Goal: Task Accomplishment & Management: Manage account settings

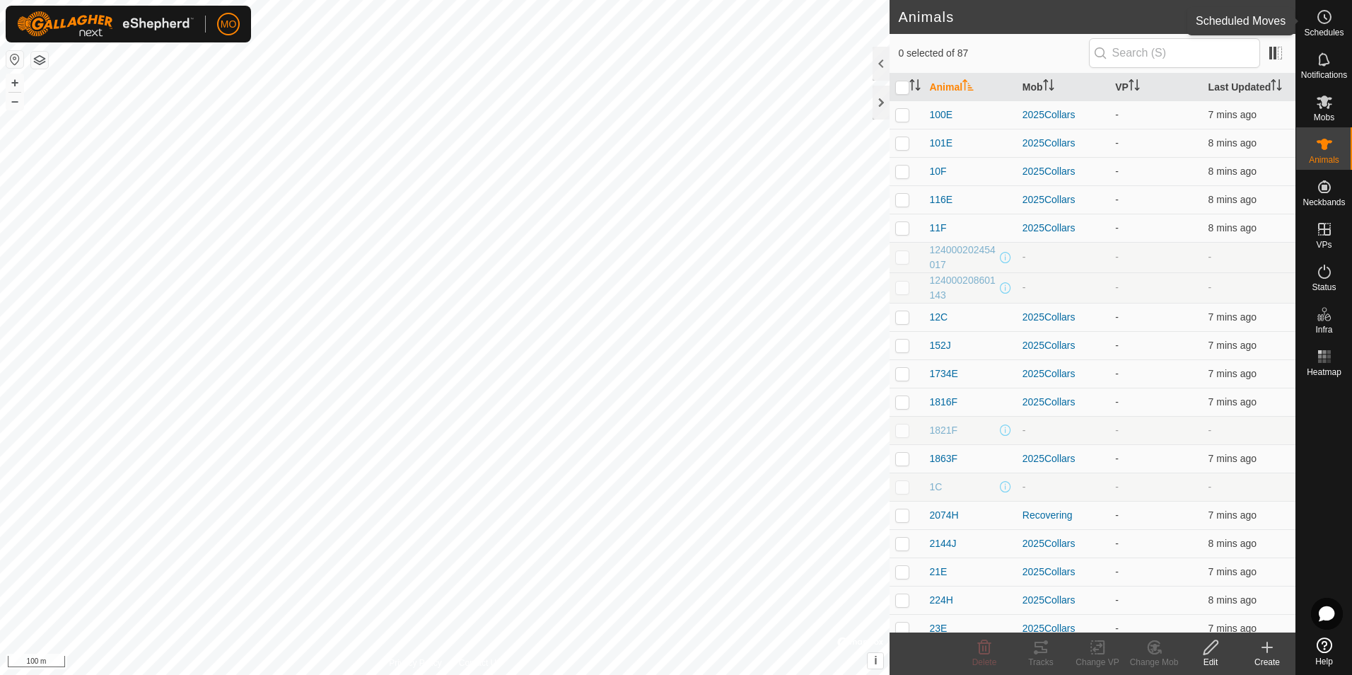
click at [1320, 20] on icon at bounding box center [1324, 16] width 17 height 17
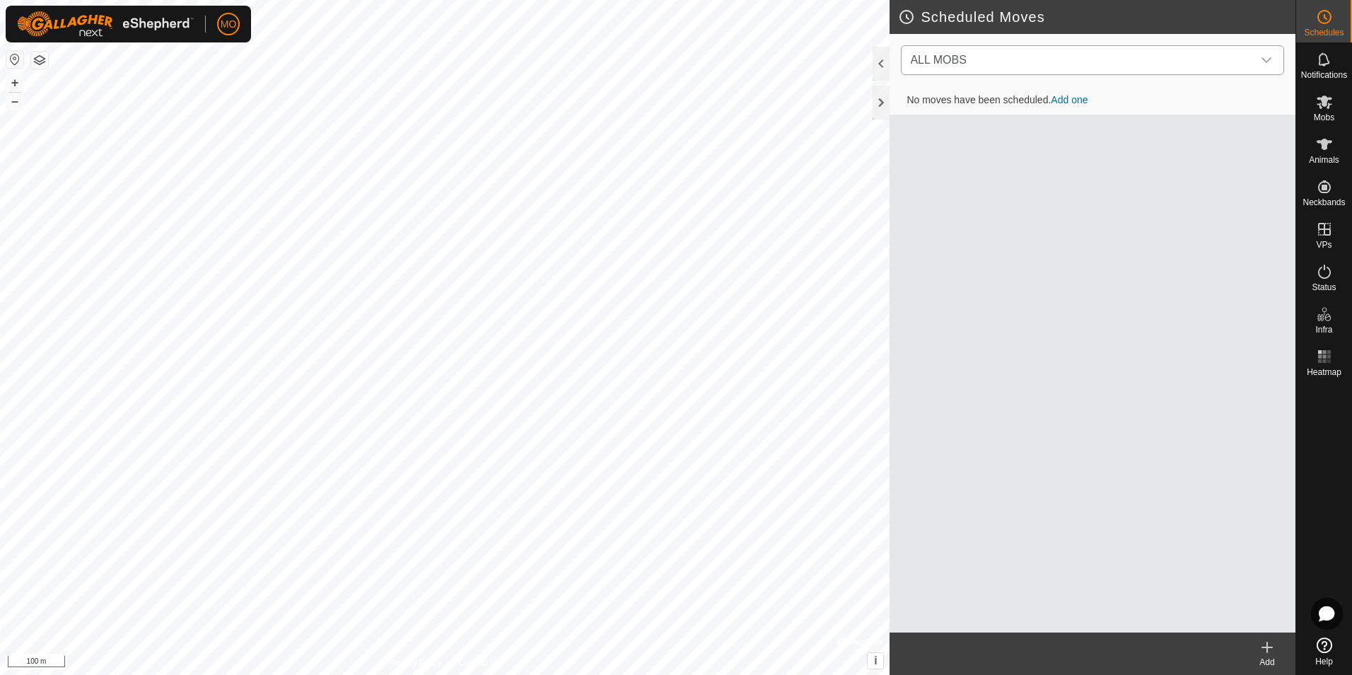
click at [1269, 54] on div "dropdown trigger" at bounding box center [1266, 60] width 28 height 28
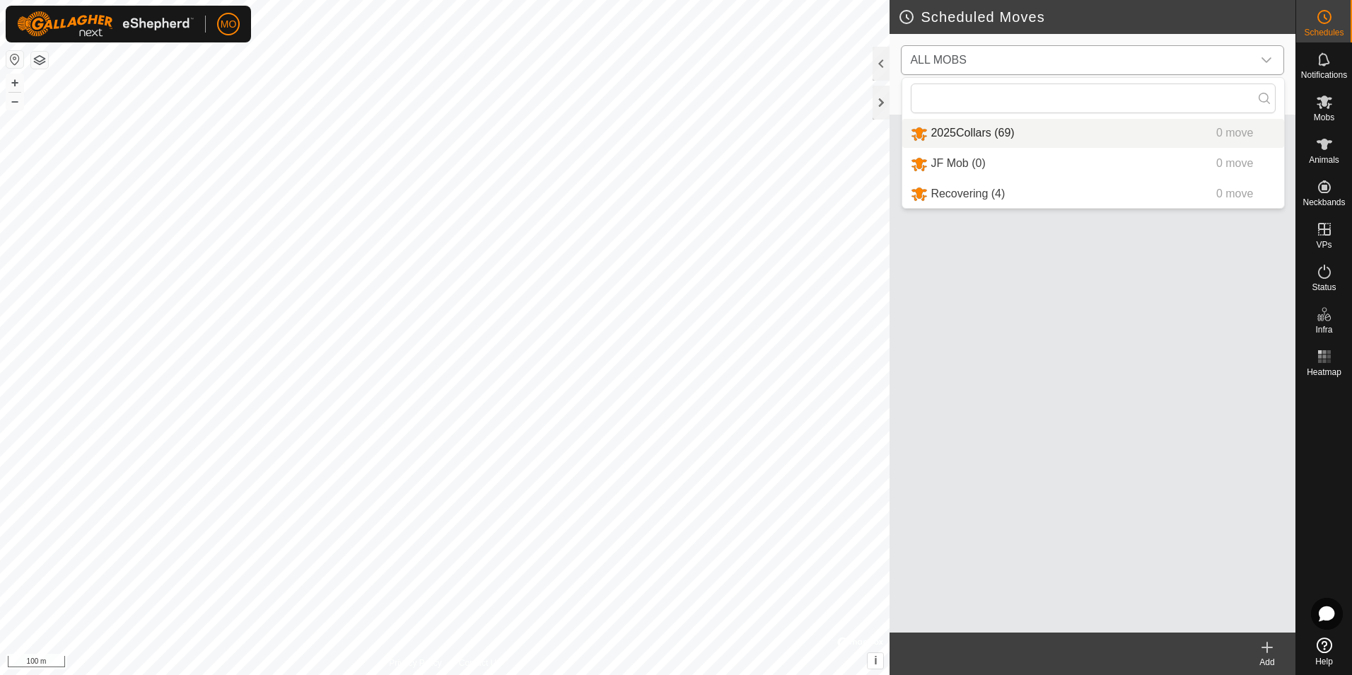
click at [996, 136] on li "2025Collars (69) 0 move" at bounding box center [1093, 133] width 382 height 29
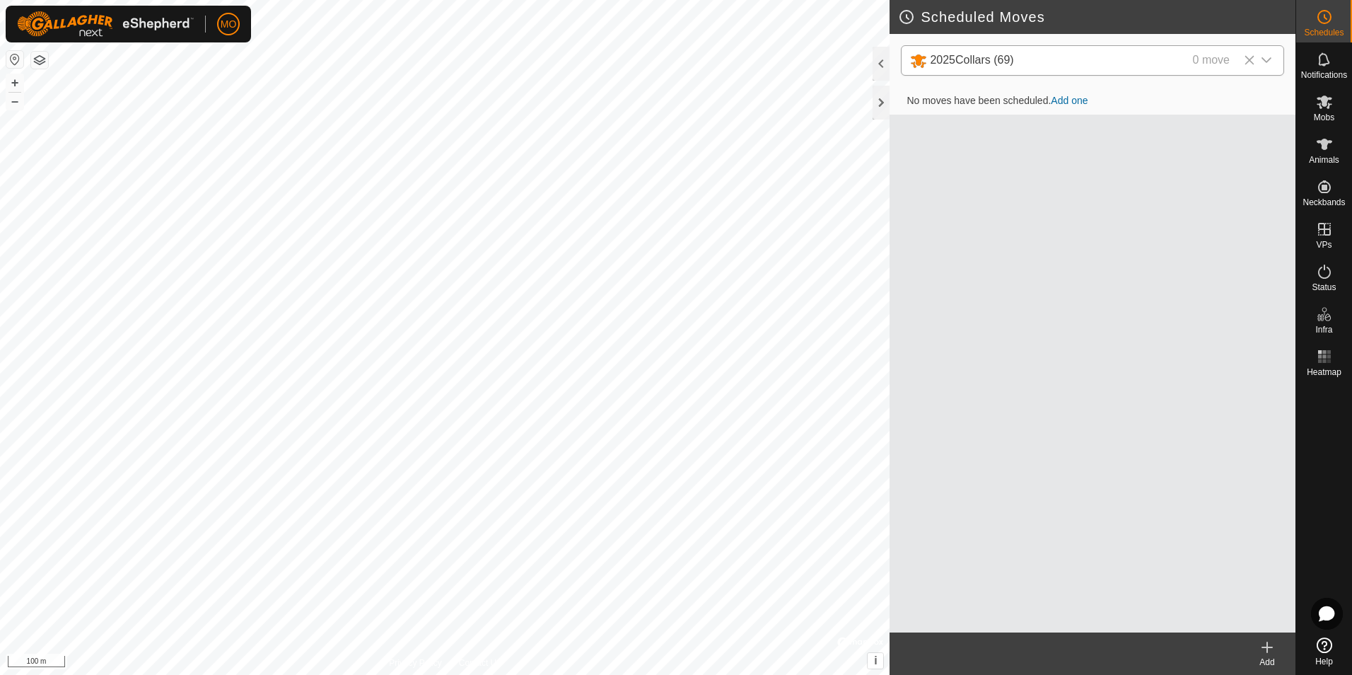
click at [1070, 102] on link "Add one" at bounding box center [1069, 100] width 37 height 11
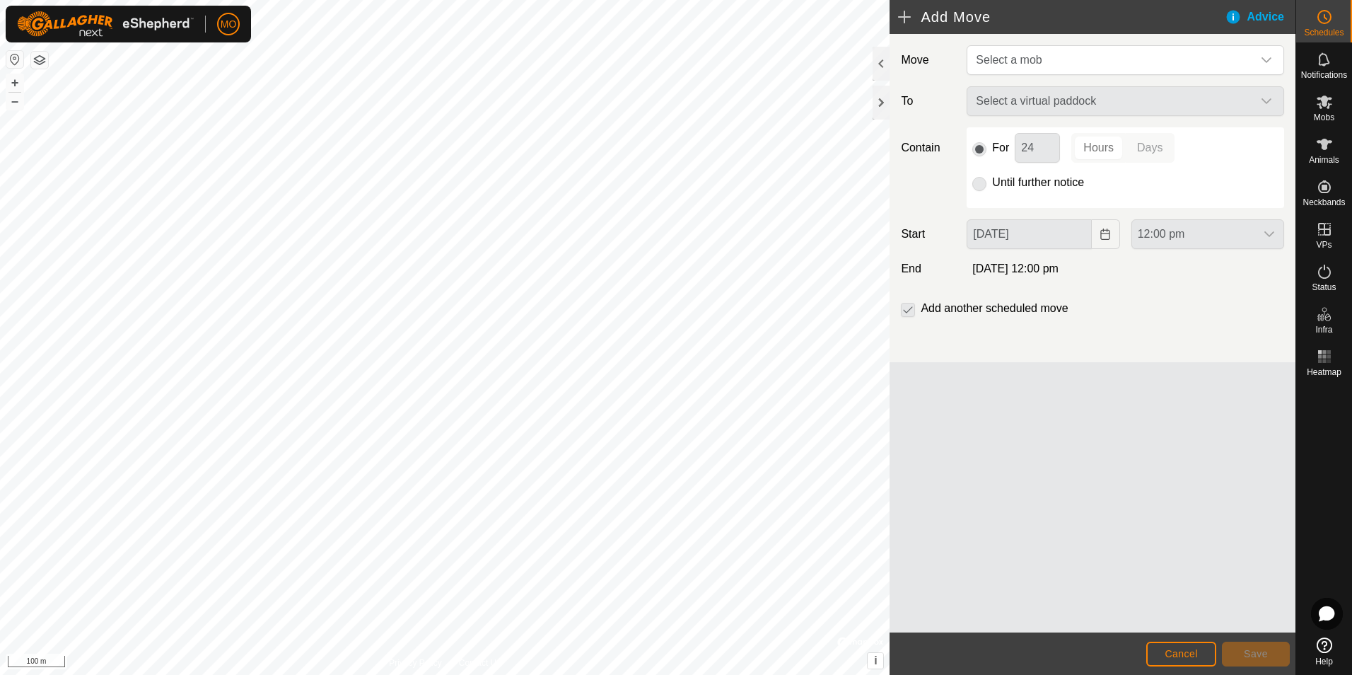
click at [1115, 100] on div "Select a virtual paddock" at bounding box center [1125, 101] width 329 height 30
click at [1178, 65] on span "Select a mob" at bounding box center [1111, 60] width 282 height 28
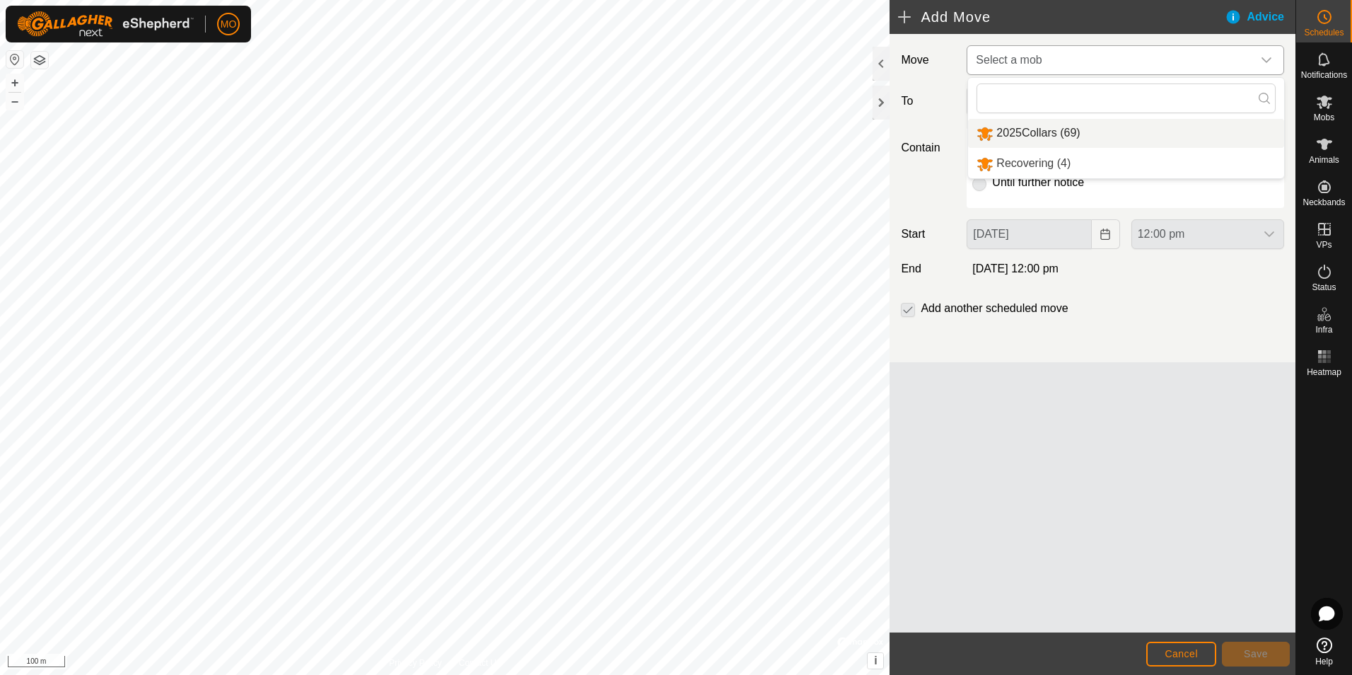
click at [1065, 130] on li "2025Collars (69)" at bounding box center [1126, 133] width 316 height 29
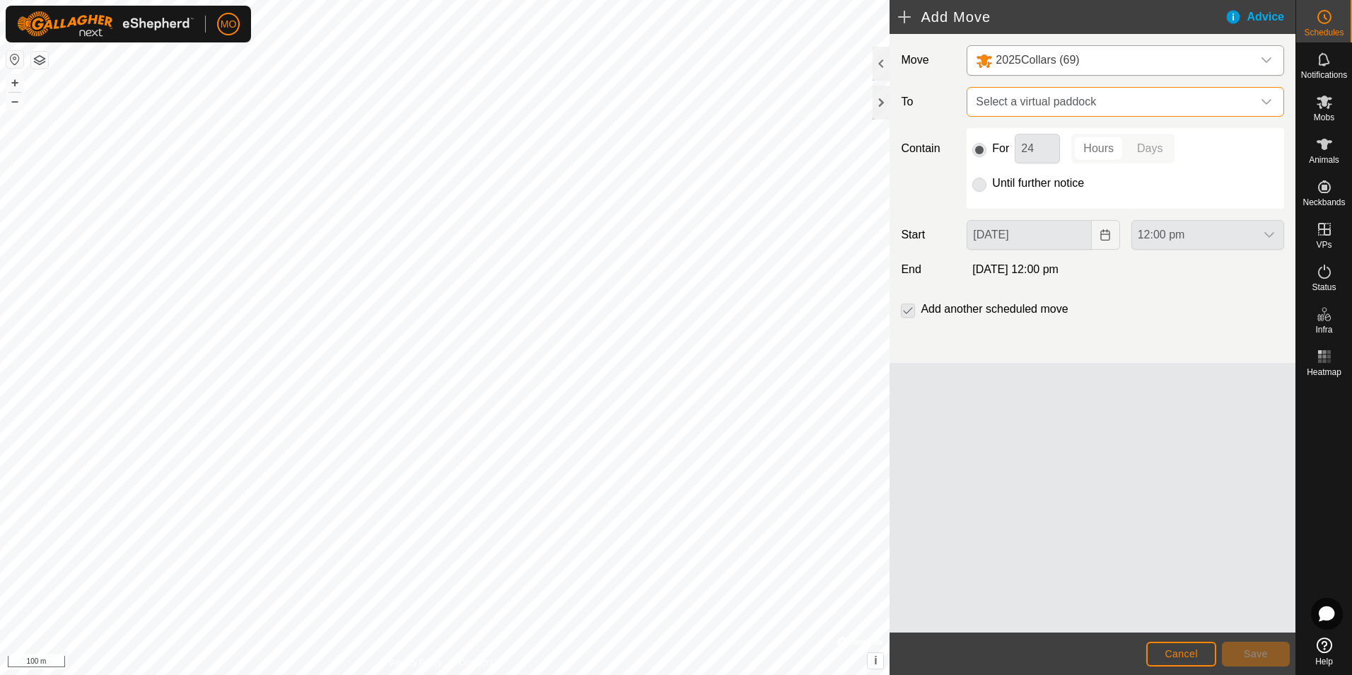
click at [1182, 103] on span "Select a virtual paddock" at bounding box center [1111, 102] width 282 height 28
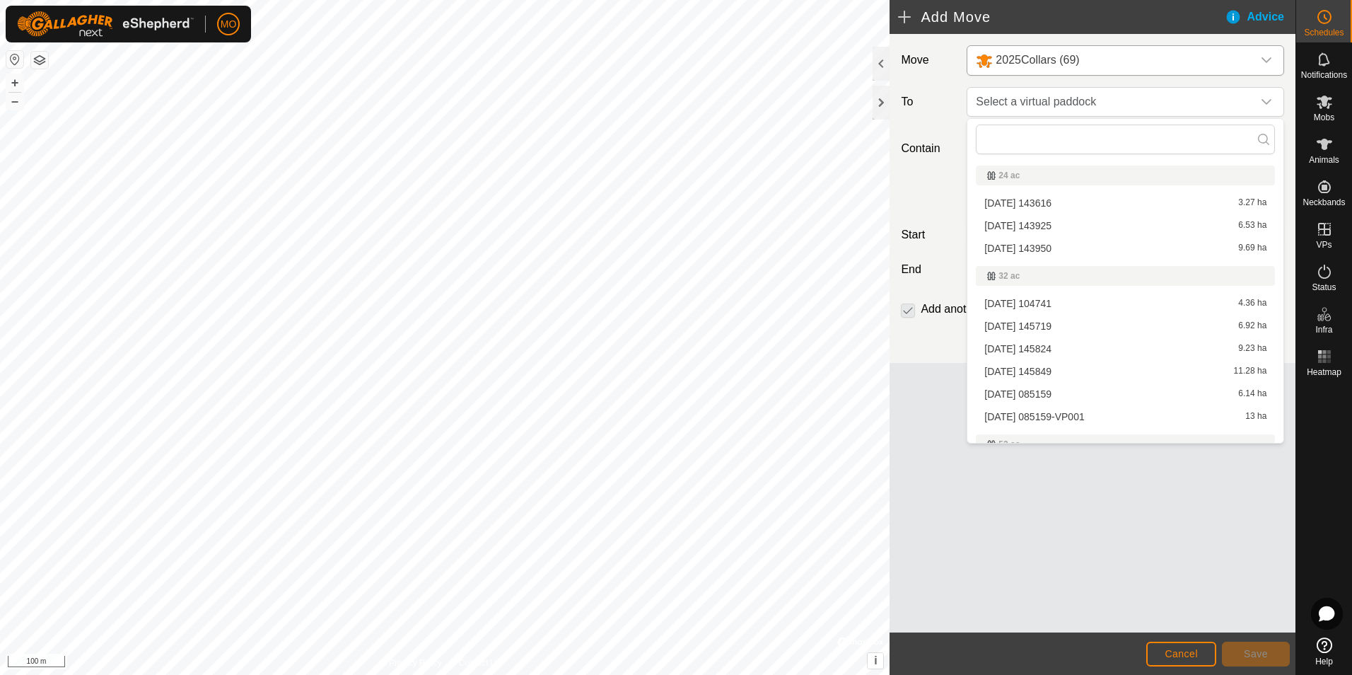
click at [1062, 390] on li "[DATE] 085159 6.14 ha" at bounding box center [1125, 393] width 299 height 21
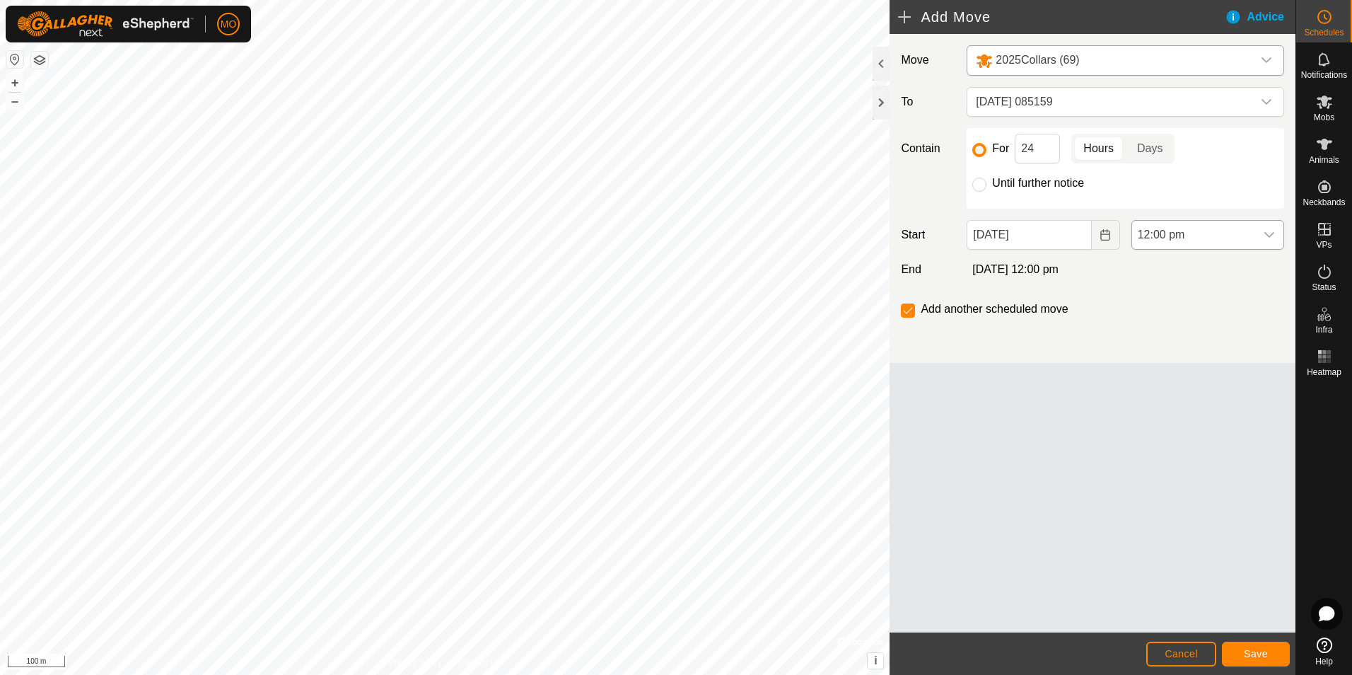
click at [1268, 234] on icon "dropdown trigger" at bounding box center [1269, 234] width 11 height 11
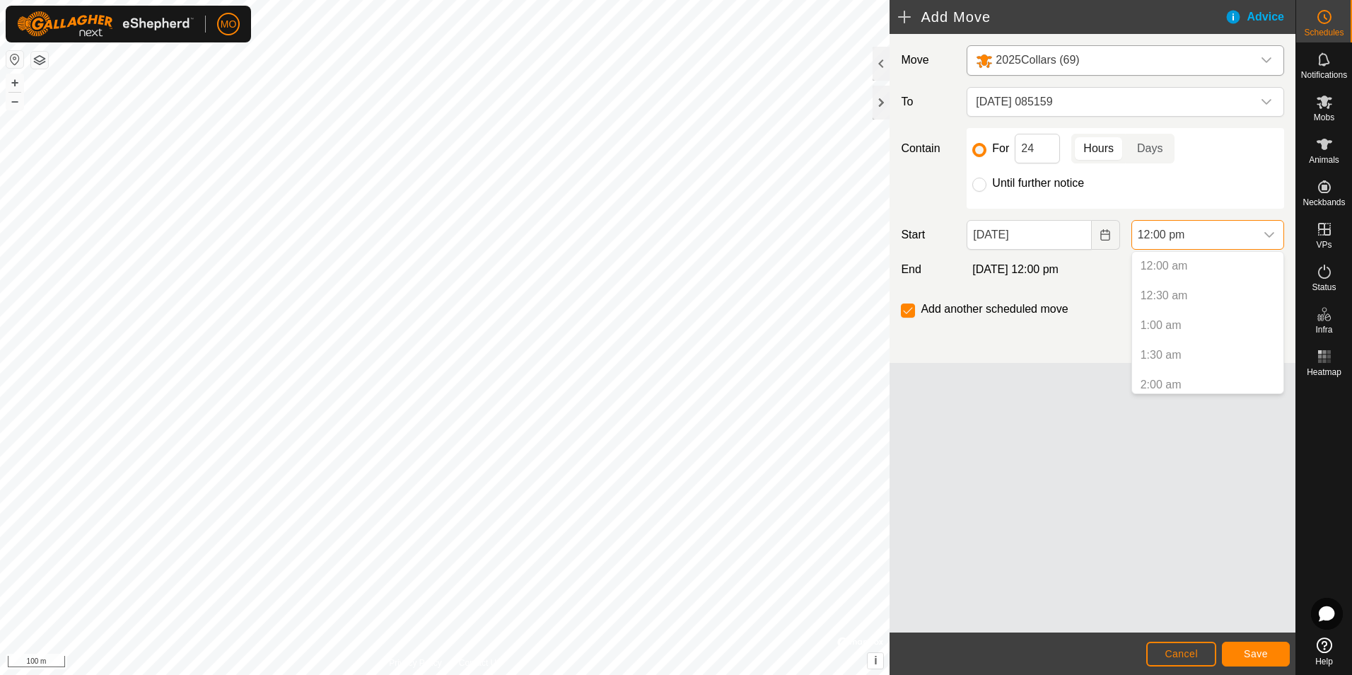
scroll to position [600, 0]
click at [1103, 288] on div "Move 2025Collars (69) To [DATE] 085159 Contain For 24 Hours Days Until further …" at bounding box center [1093, 198] width 406 height 329
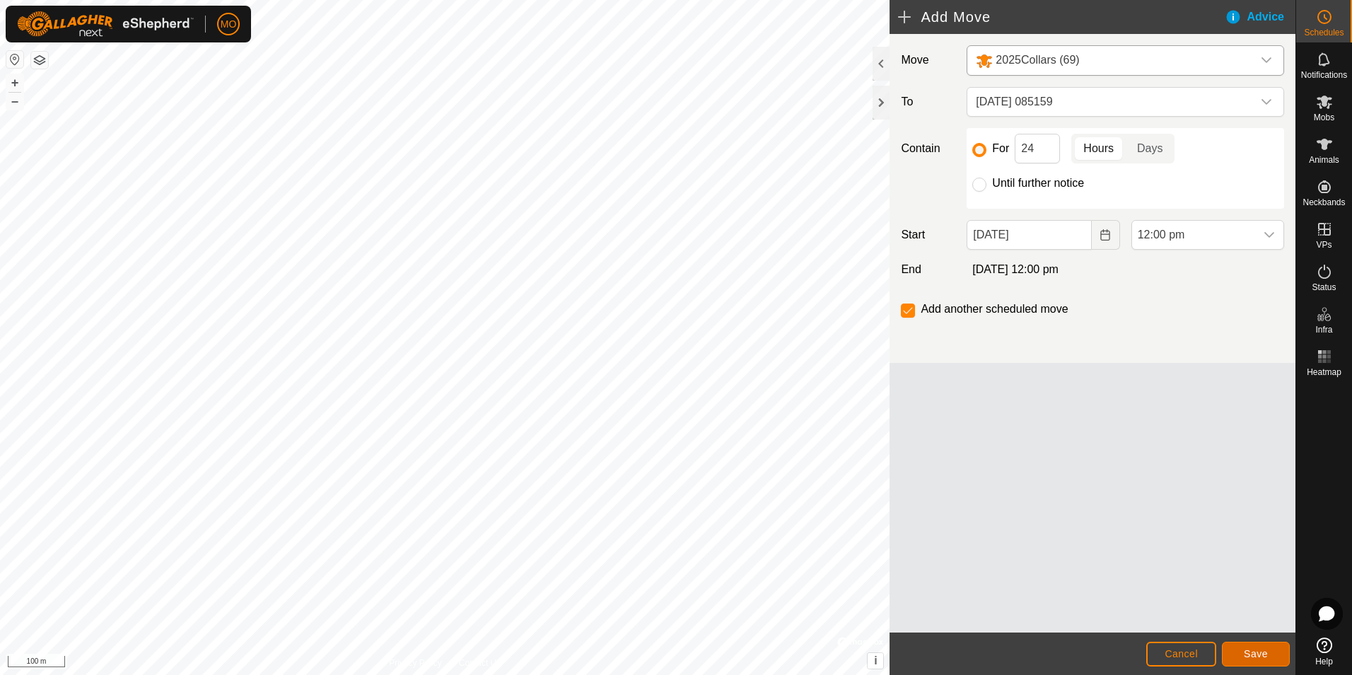
click at [1254, 648] on span "Save" at bounding box center [1256, 653] width 24 height 11
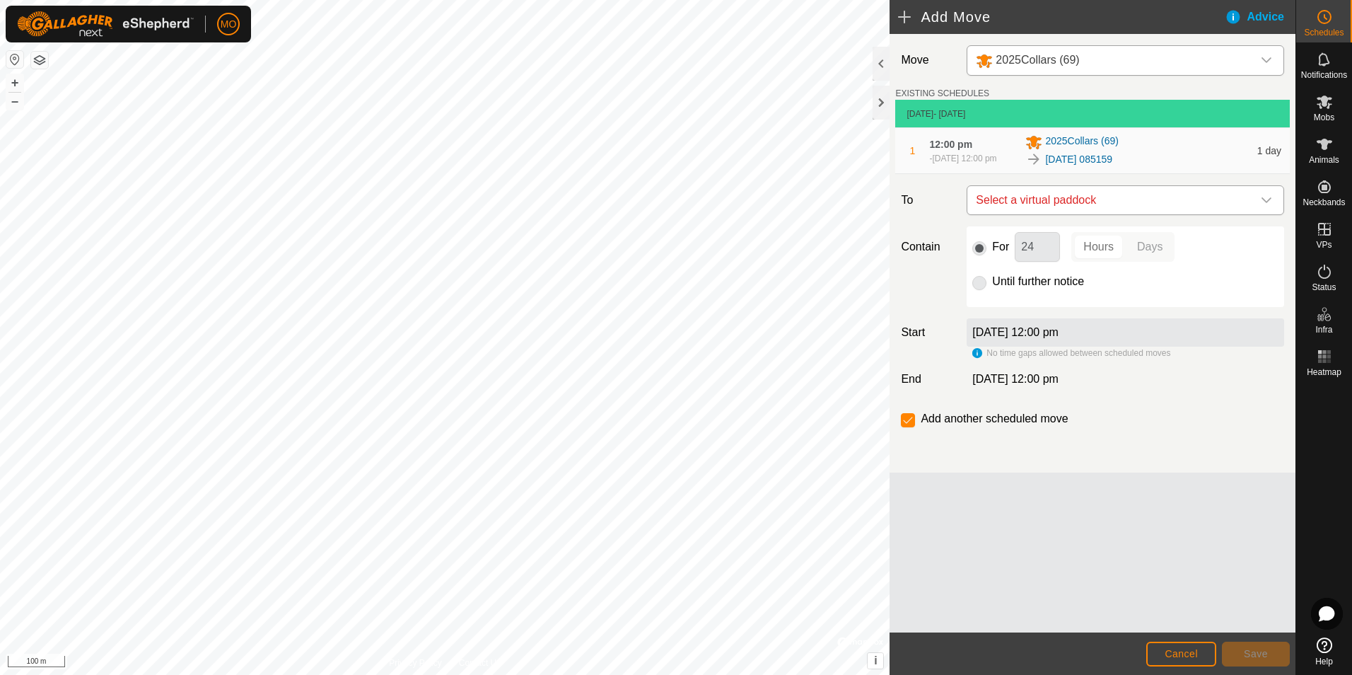
click at [1105, 206] on span "Select a virtual paddock" at bounding box center [1111, 200] width 282 height 28
click at [1018, 307] on span "[DATE] 085159-VP001" at bounding box center [1034, 308] width 100 height 10
click at [983, 255] on input "For" at bounding box center [979, 248] width 14 height 14
drag, startPoint x: 1041, startPoint y: 255, endPoint x: 1014, endPoint y: 251, distance: 27.2
click at [1015, 251] on input "24" at bounding box center [1037, 247] width 45 height 30
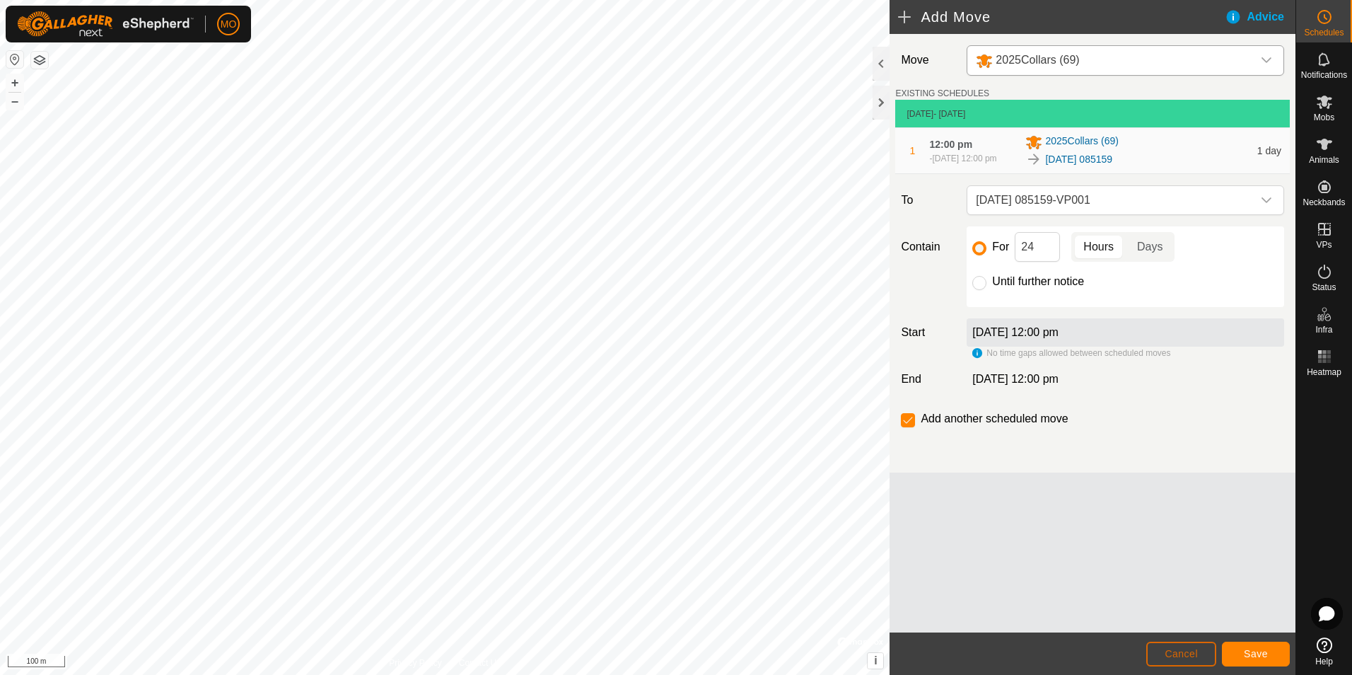
click at [1187, 650] on span "Cancel" at bounding box center [1181, 653] width 33 height 11
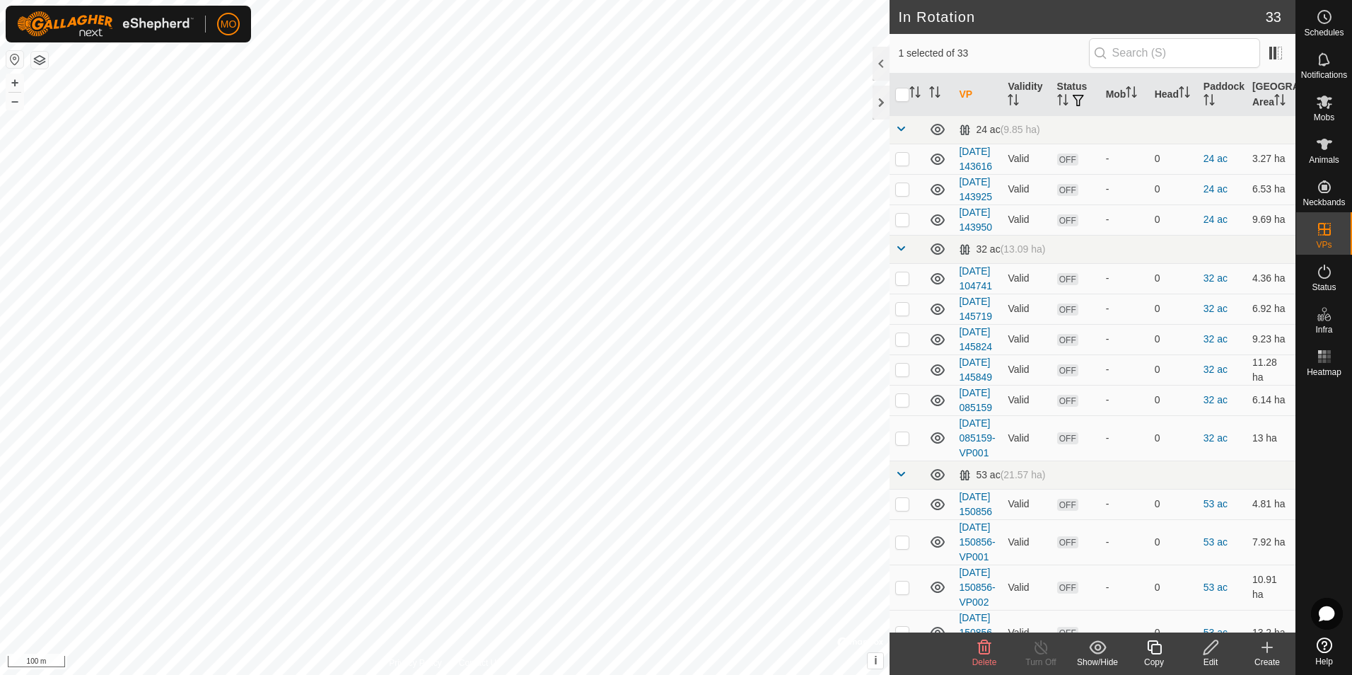
checkbox input "true"
checkbox input "false"
checkbox input "true"
checkbox input "false"
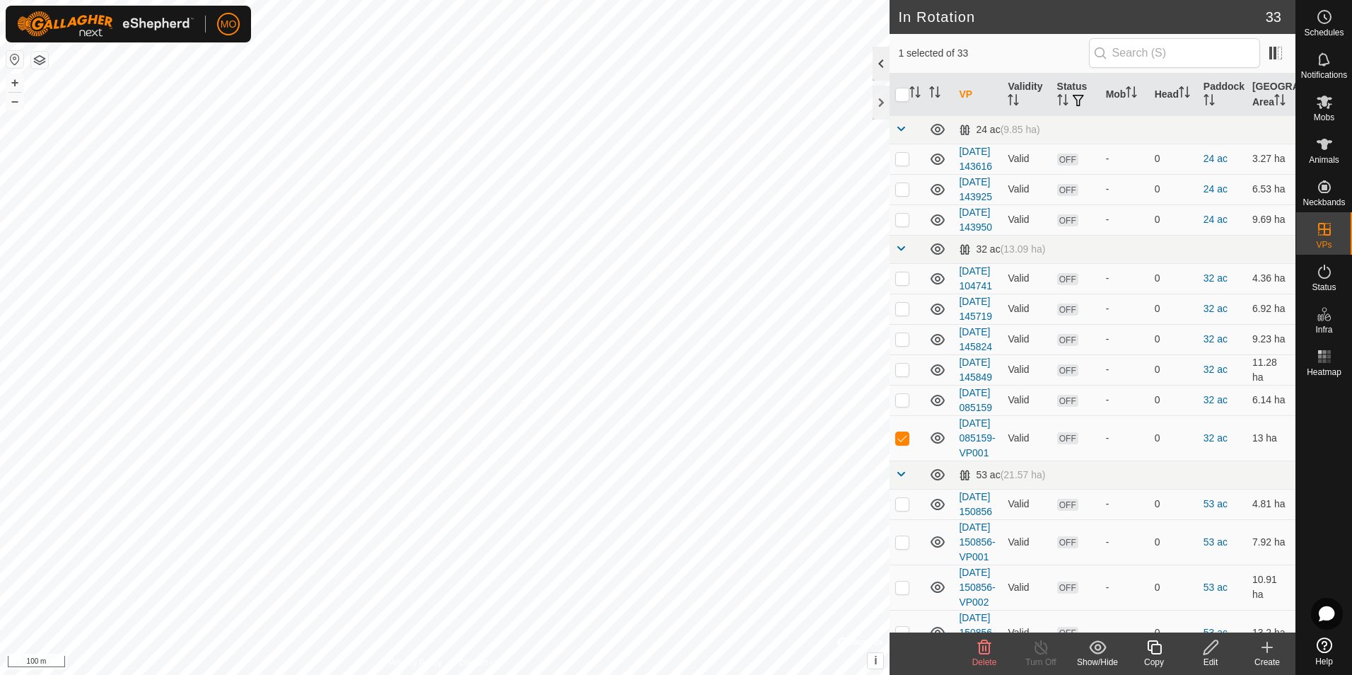
checkbox input "false"
checkbox input "true"
checkbox input "false"
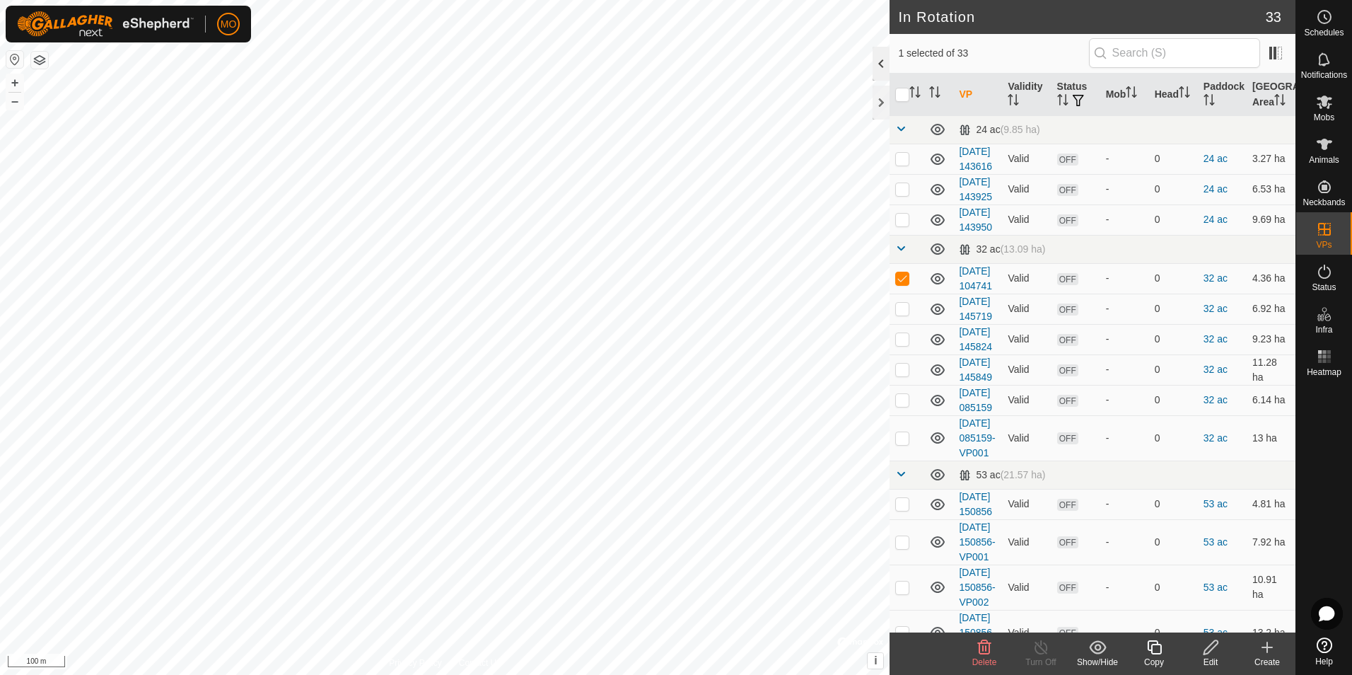
checkbox input "true"
click at [878, 100] on div at bounding box center [881, 103] width 17 height 34
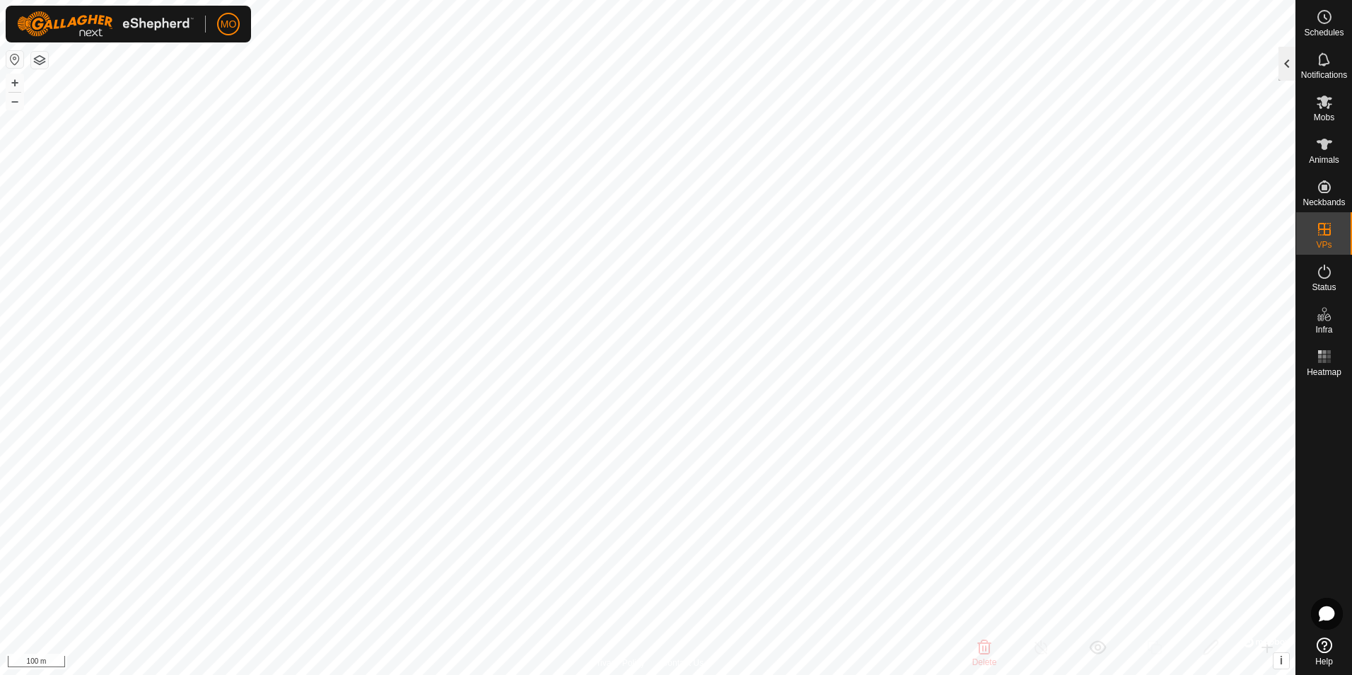
click at [1289, 57] on div at bounding box center [1287, 64] width 17 height 34
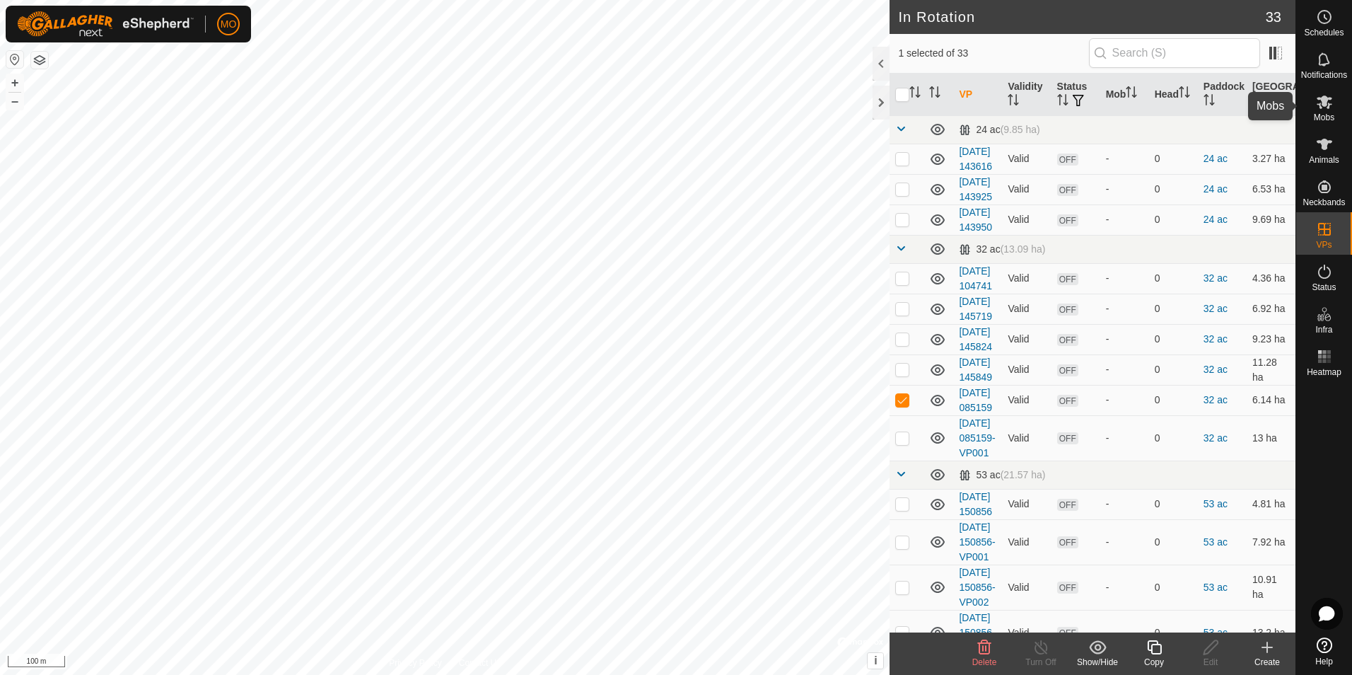
click at [1322, 107] on icon at bounding box center [1325, 101] width 16 height 13
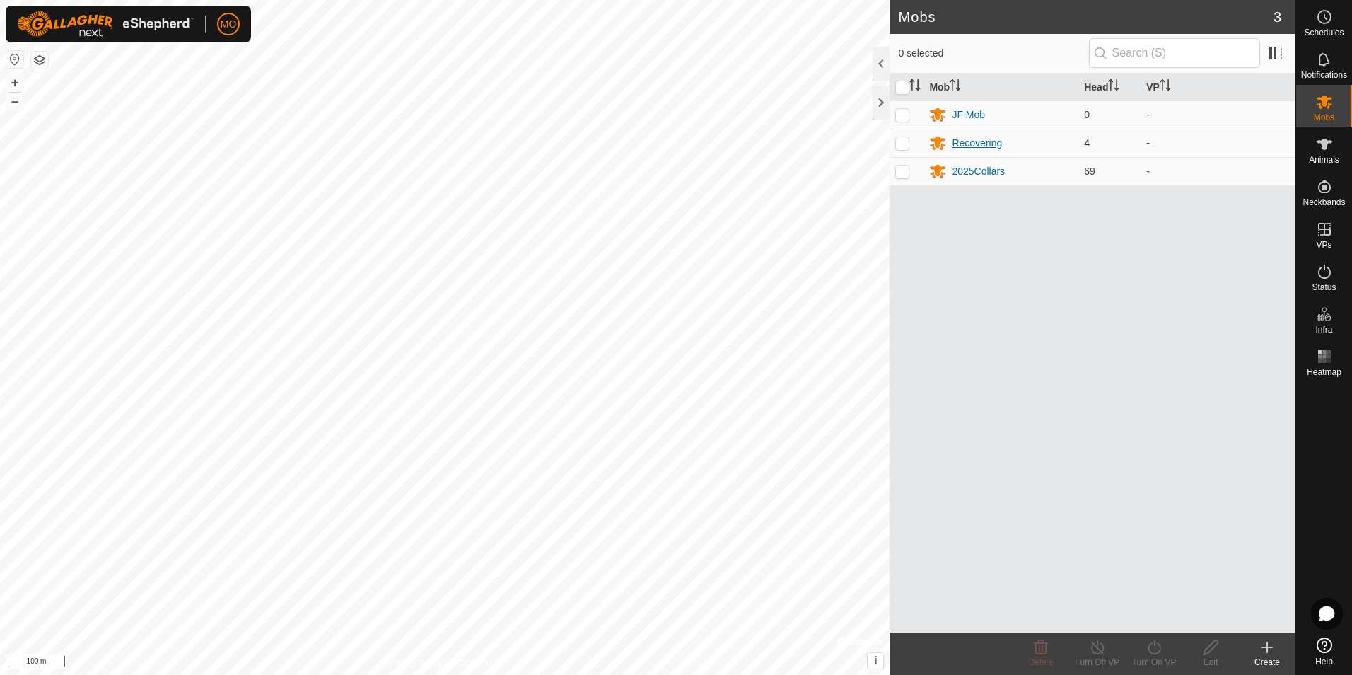
click at [970, 146] on div "Recovering" at bounding box center [977, 143] width 50 height 15
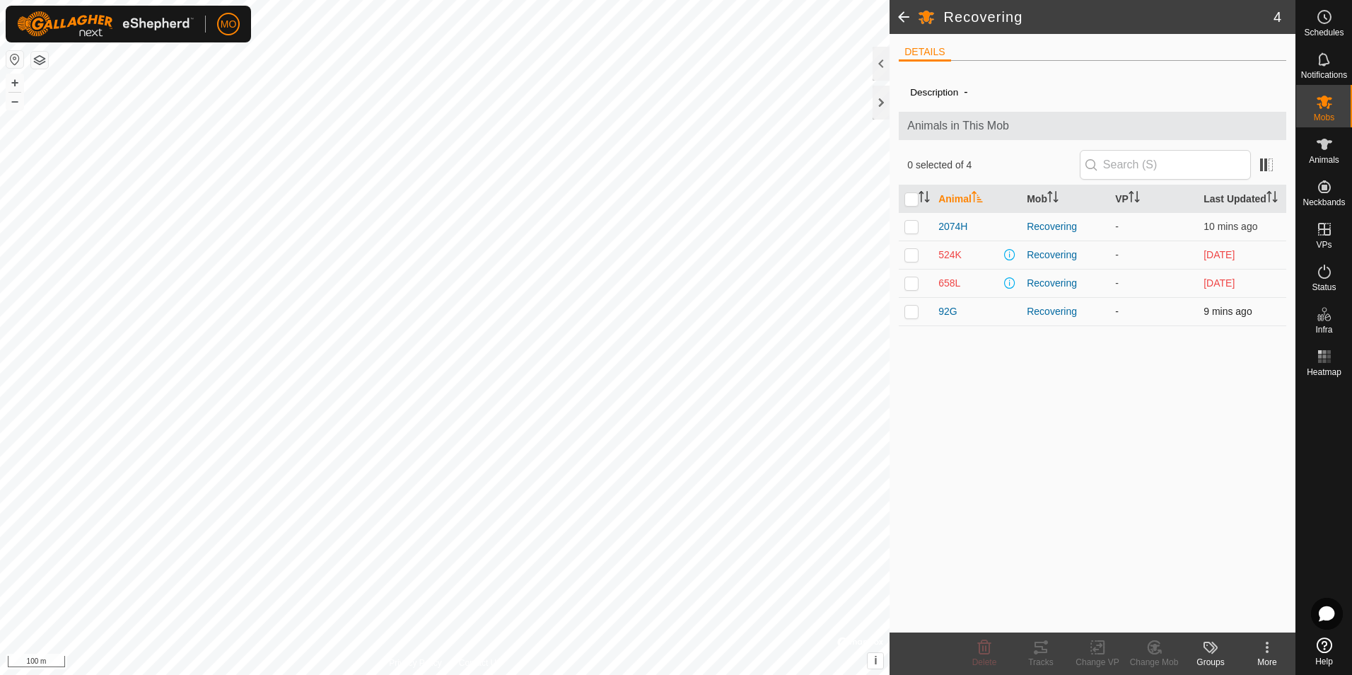
click at [910, 314] on p-checkbox at bounding box center [912, 311] width 14 height 11
checkbox input "true"
click at [876, 109] on div at bounding box center [881, 103] width 17 height 34
